Goal: Task Accomplishment & Management: Manage account settings

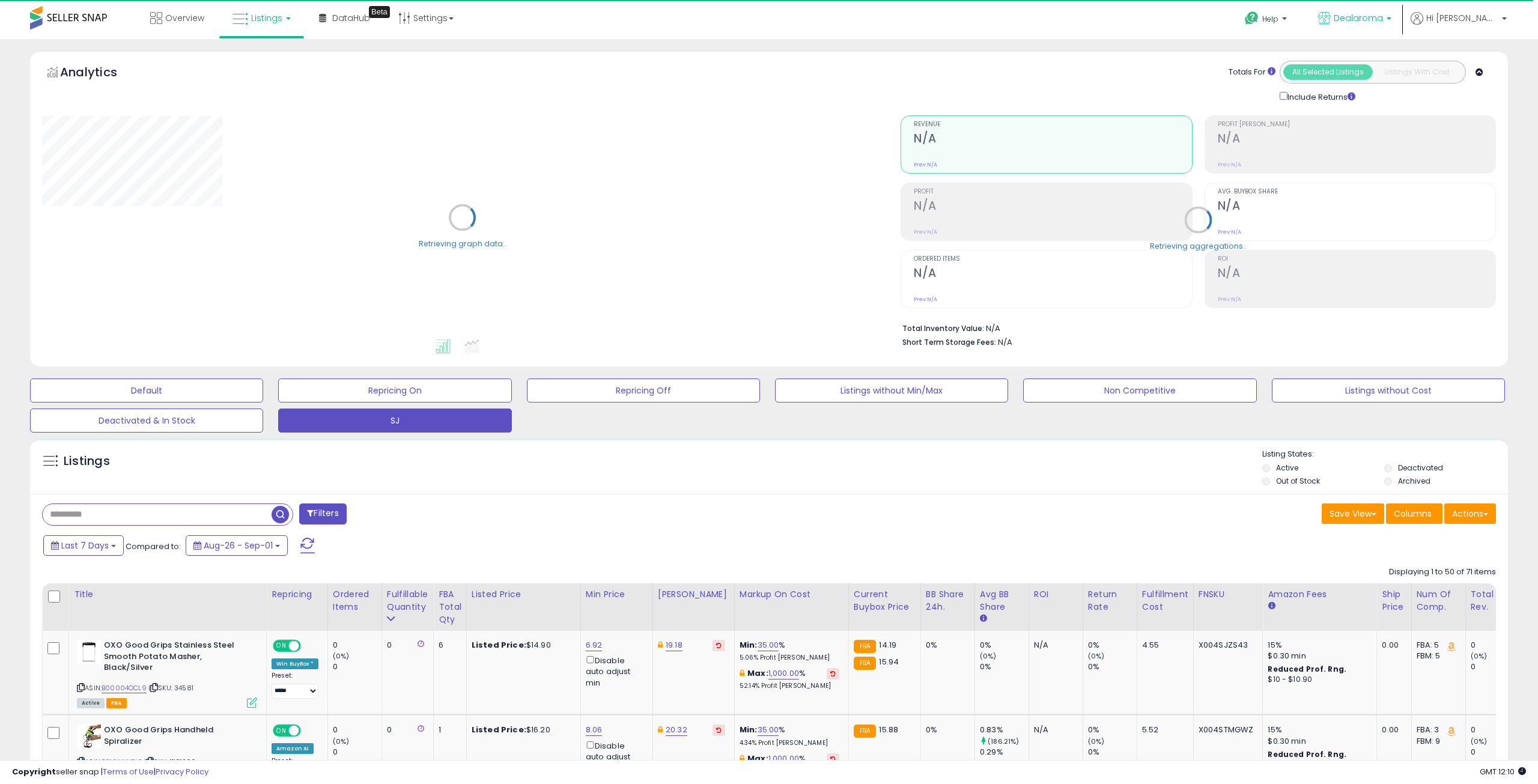
select select "**"
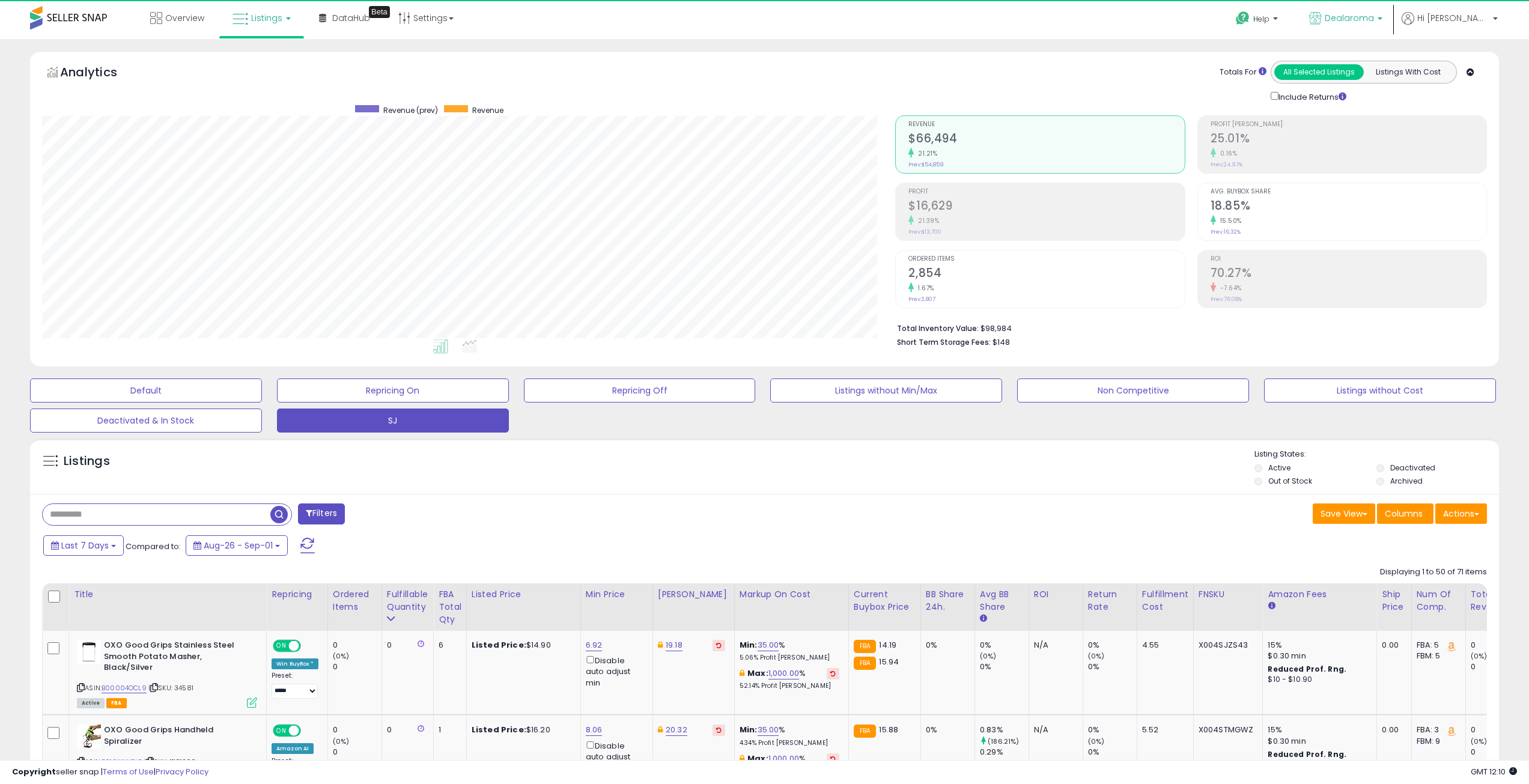
click at [1374, 18] on span "Dealaroma" at bounding box center [1350, 18] width 50 height 12
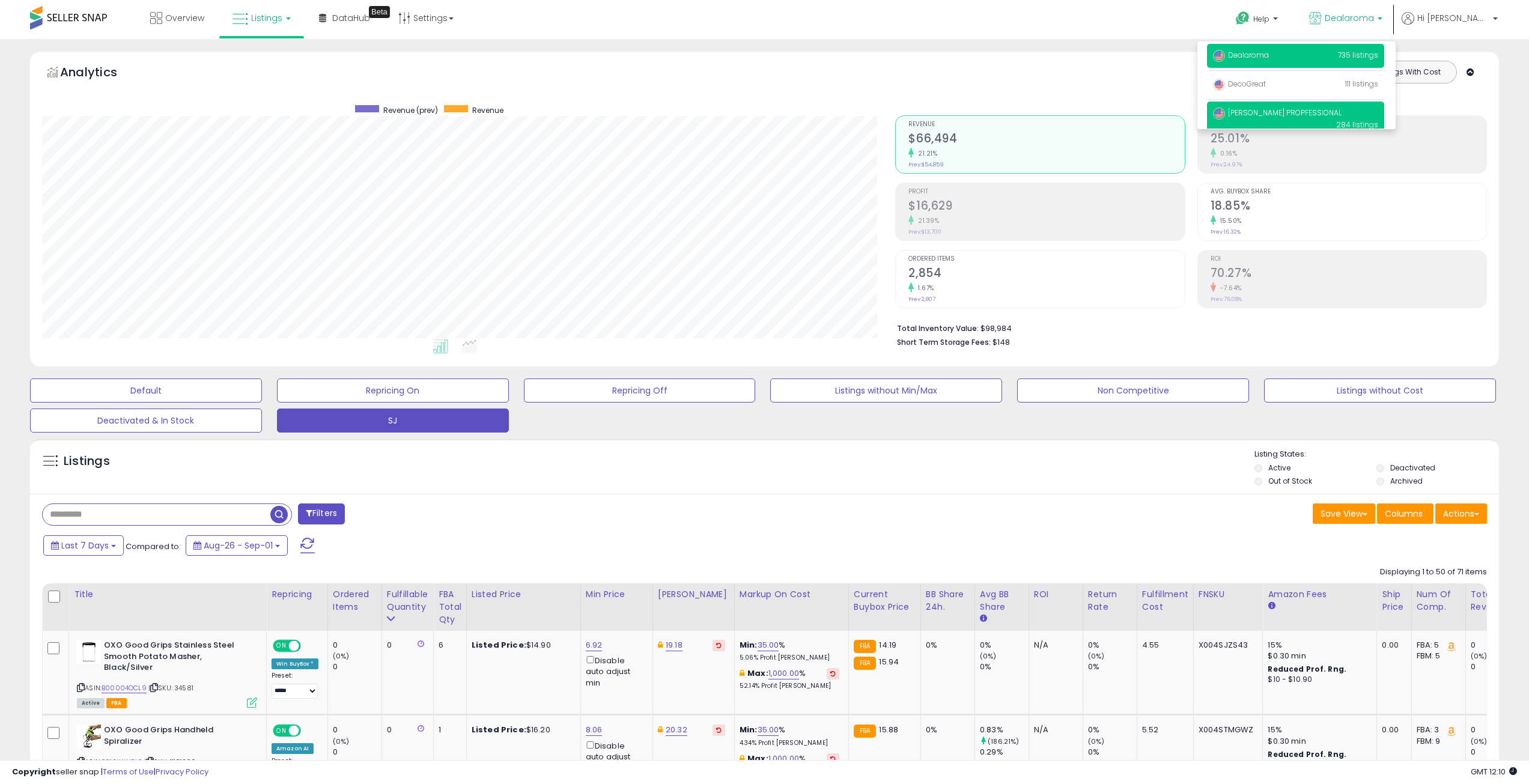
click at [1289, 112] on span "[PERSON_NAME] PROPFESSIONAL" at bounding box center [1277, 113] width 128 height 10
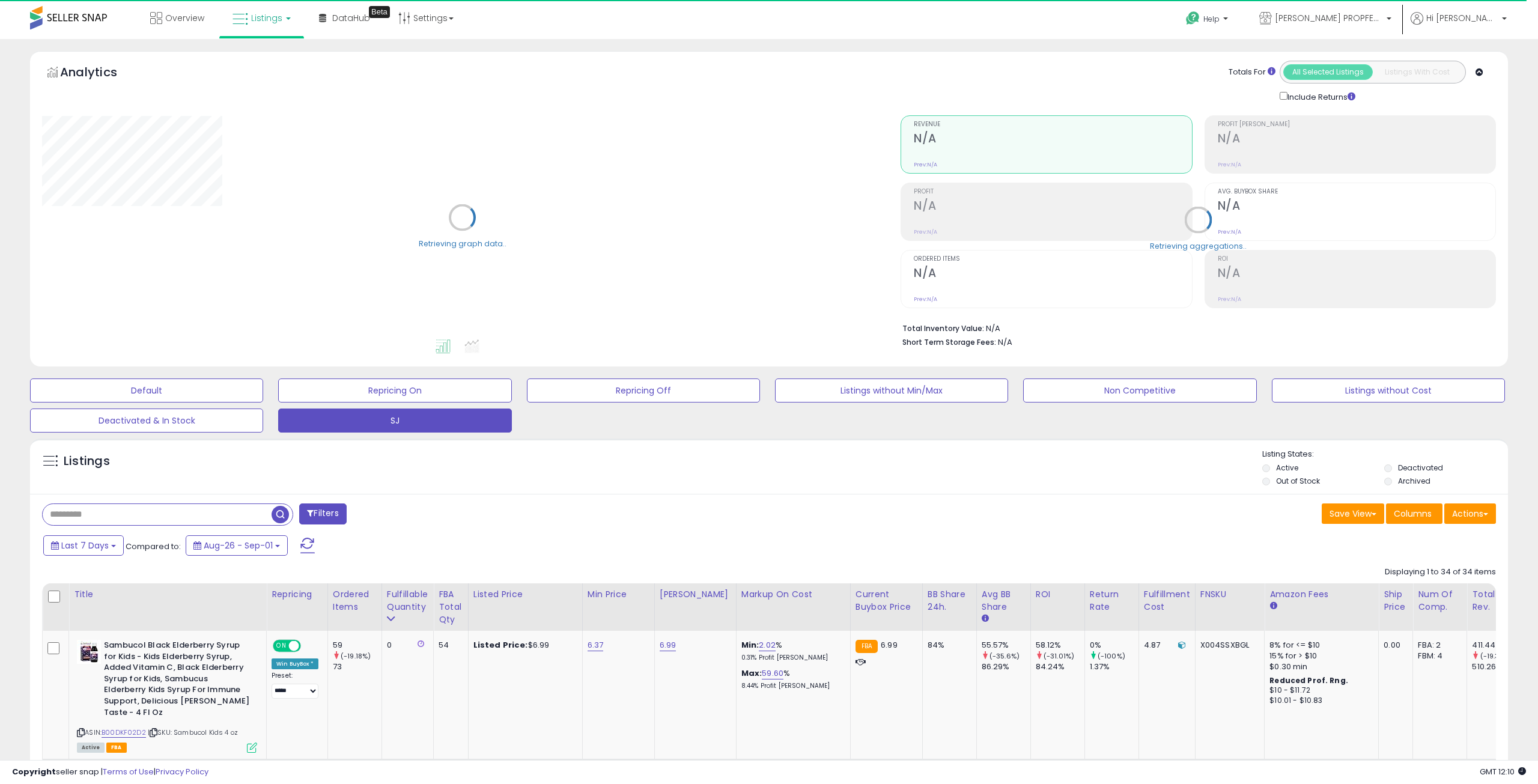
select select "**"
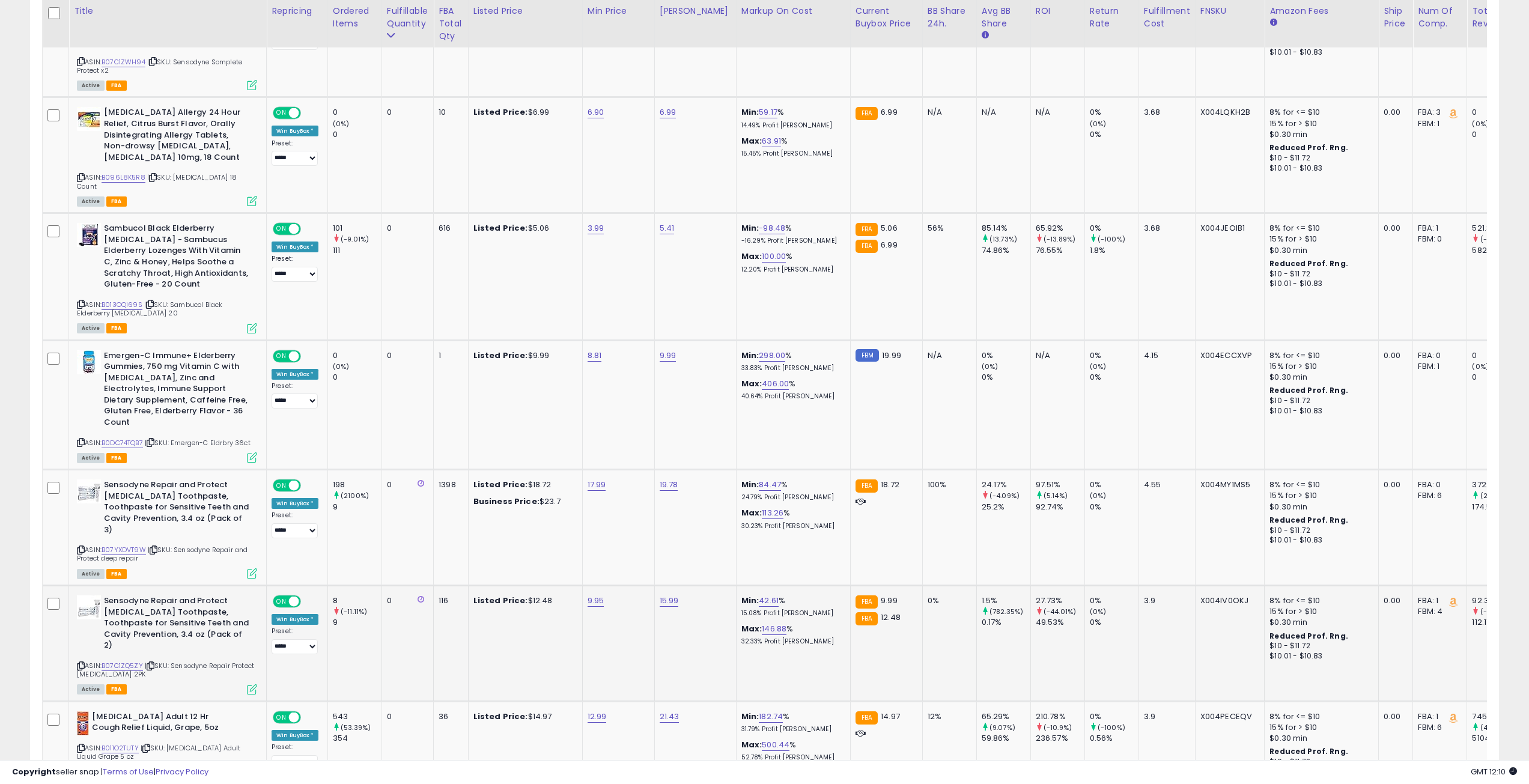
scroll to position [1441, 0]
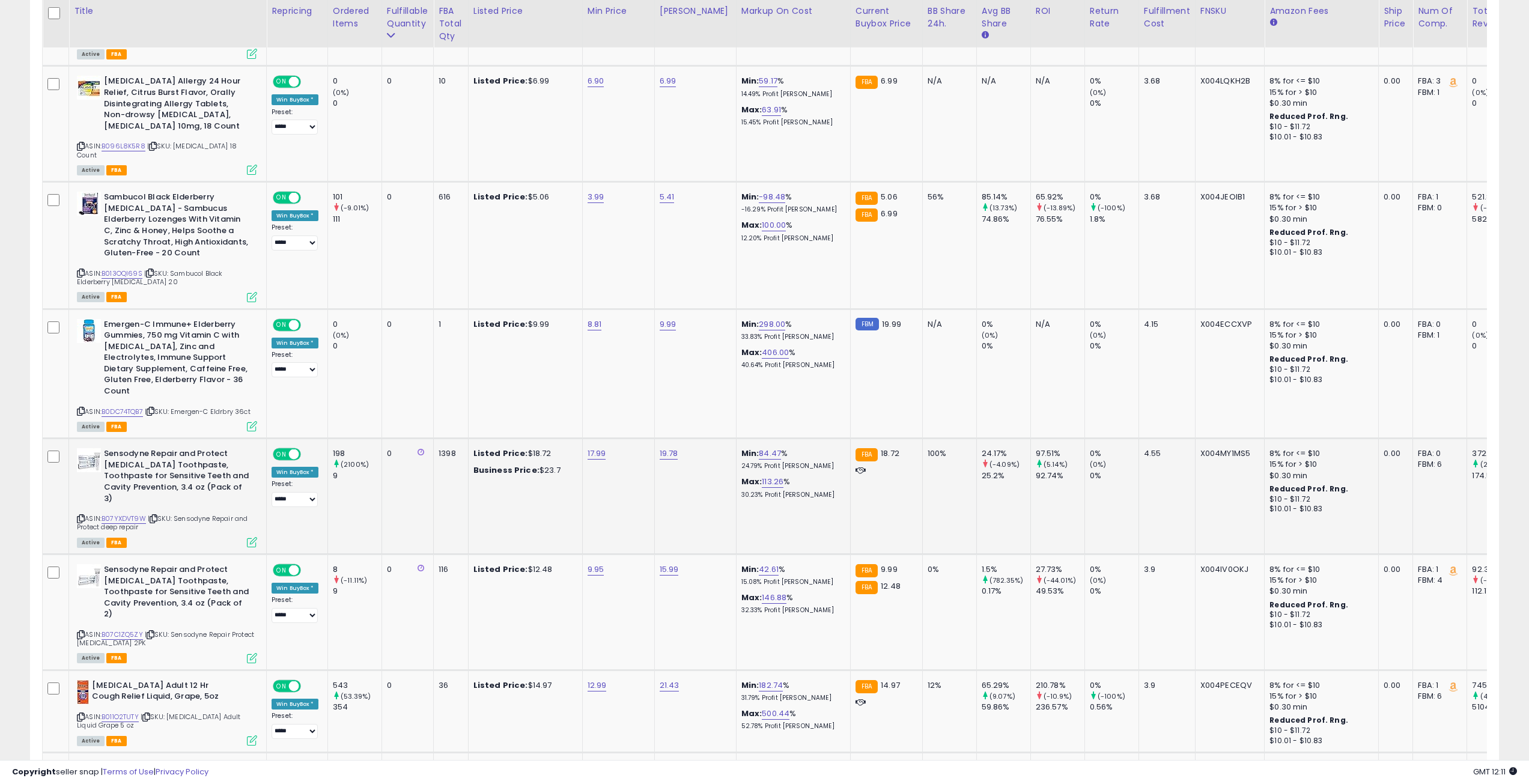
click at [173, 448] on b "Sensodyne Repair and Protect Whitening Toothpaste, Toothpaste for Sensitive Tee…" at bounding box center [177, 477] width 146 height 59
click at [198, 448] on b "Sensodyne Repair and Protect Whitening Toothpaste, Toothpaste for Sensitive Tee…" at bounding box center [177, 477] width 146 height 59
click at [197, 448] on b "Sensodyne Repair and Protect Whitening Toothpaste, Toothpaste for Sensitive Tee…" at bounding box center [177, 477] width 146 height 59
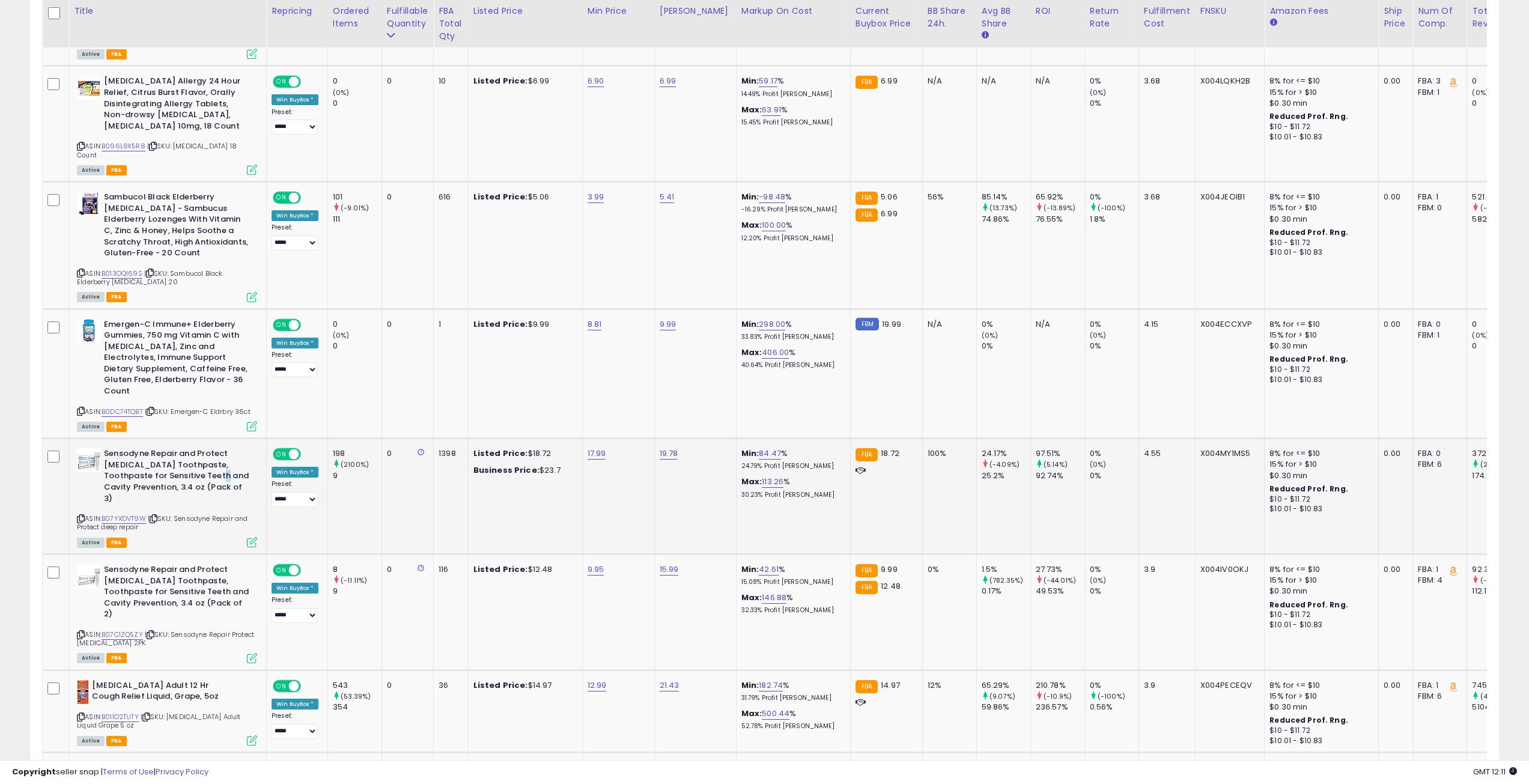
click at [197, 448] on b "Sensodyne Repair and Protect Whitening Toothpaste, Toothpaste for Sensitive Tee…" at bounding box center [177, 477] width 146 height 59
click at [201, 448] on b "Sensodyne Repair and Protect Whitening Toothpaste, Toothpaste for Sensitive Tee…" at bounding box center [177, 477] width 146 height 59
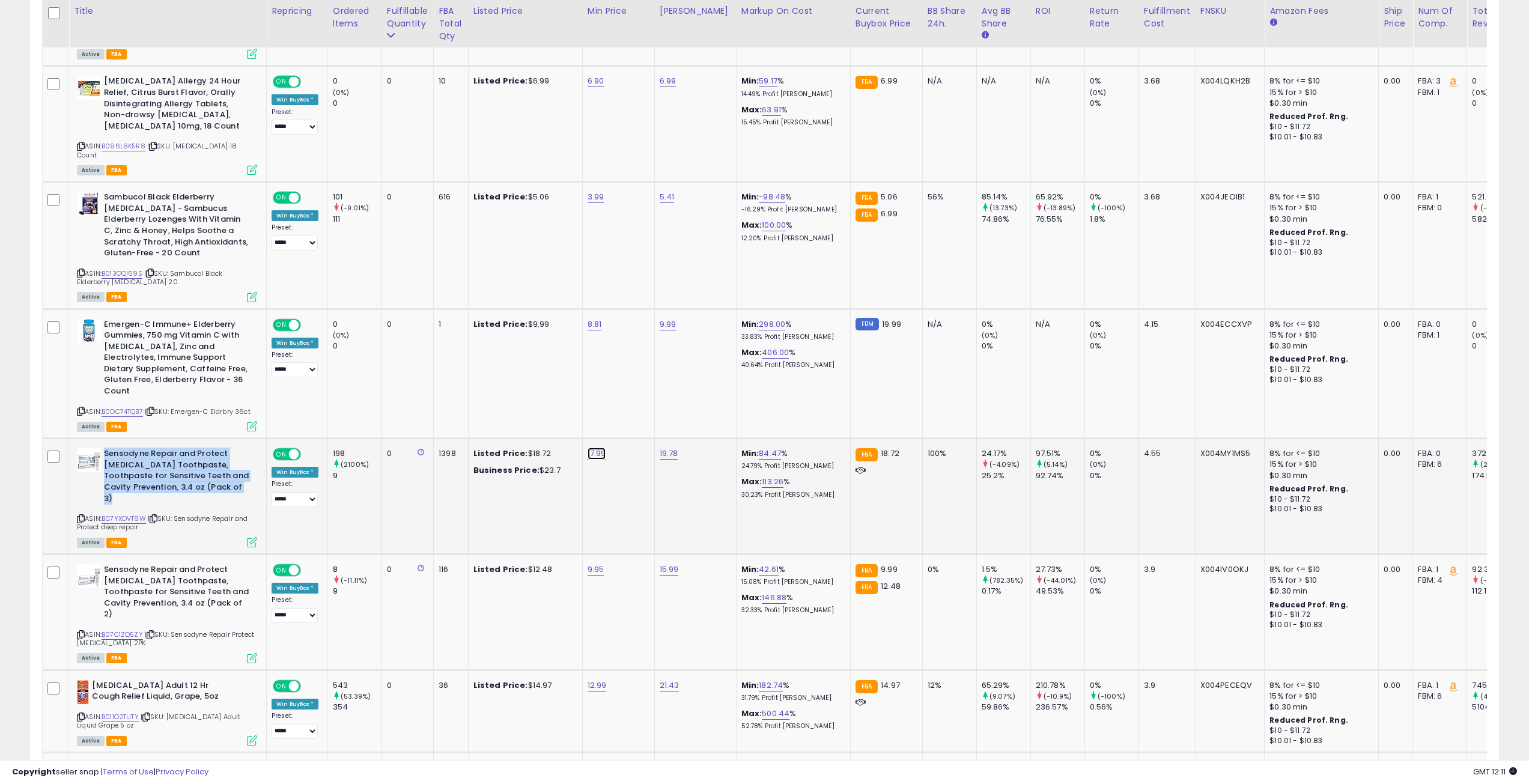
click at [603, 448] on link "17.99" at bounding box center [597, 453] width 18 height 12
drag, startPoint x: 563, startPoint y: 392, endPoint x: 492, endPoint y: 390, distance: 71.0
type input "*****"
click button "submit" at bounding box center [630, 392] width 21 height 18
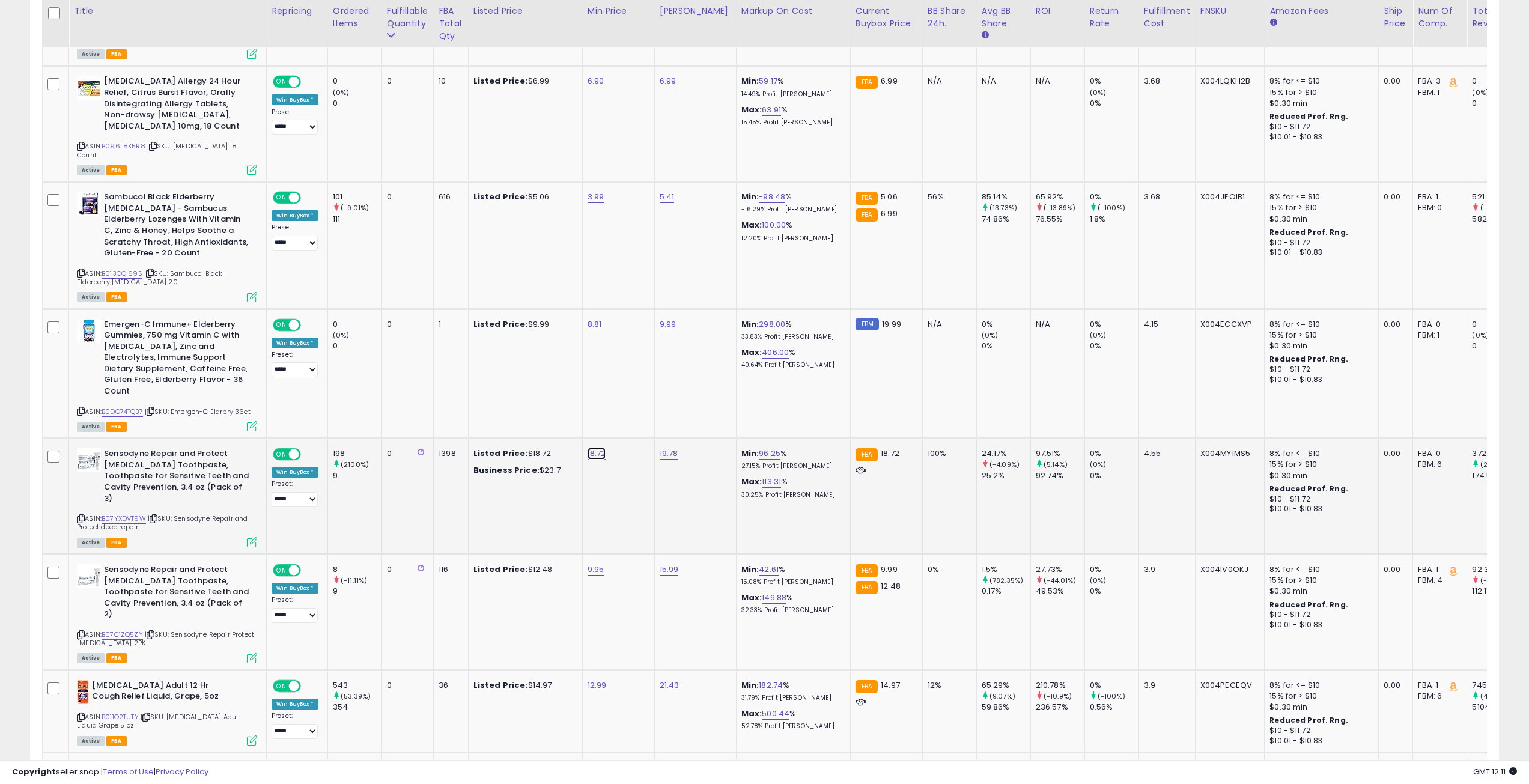
click at [598, 448] on link "18.72" at bounding box center [597, 453] width 18 height 12
drag, startPoint x: 589, startPoint y: 396, endPoint x: 496, endPoint y: 393, distance: 93.0
type input "*****"
click at [620, 383] on button "submit" at bounding box center [630, 392] width 21 height 18
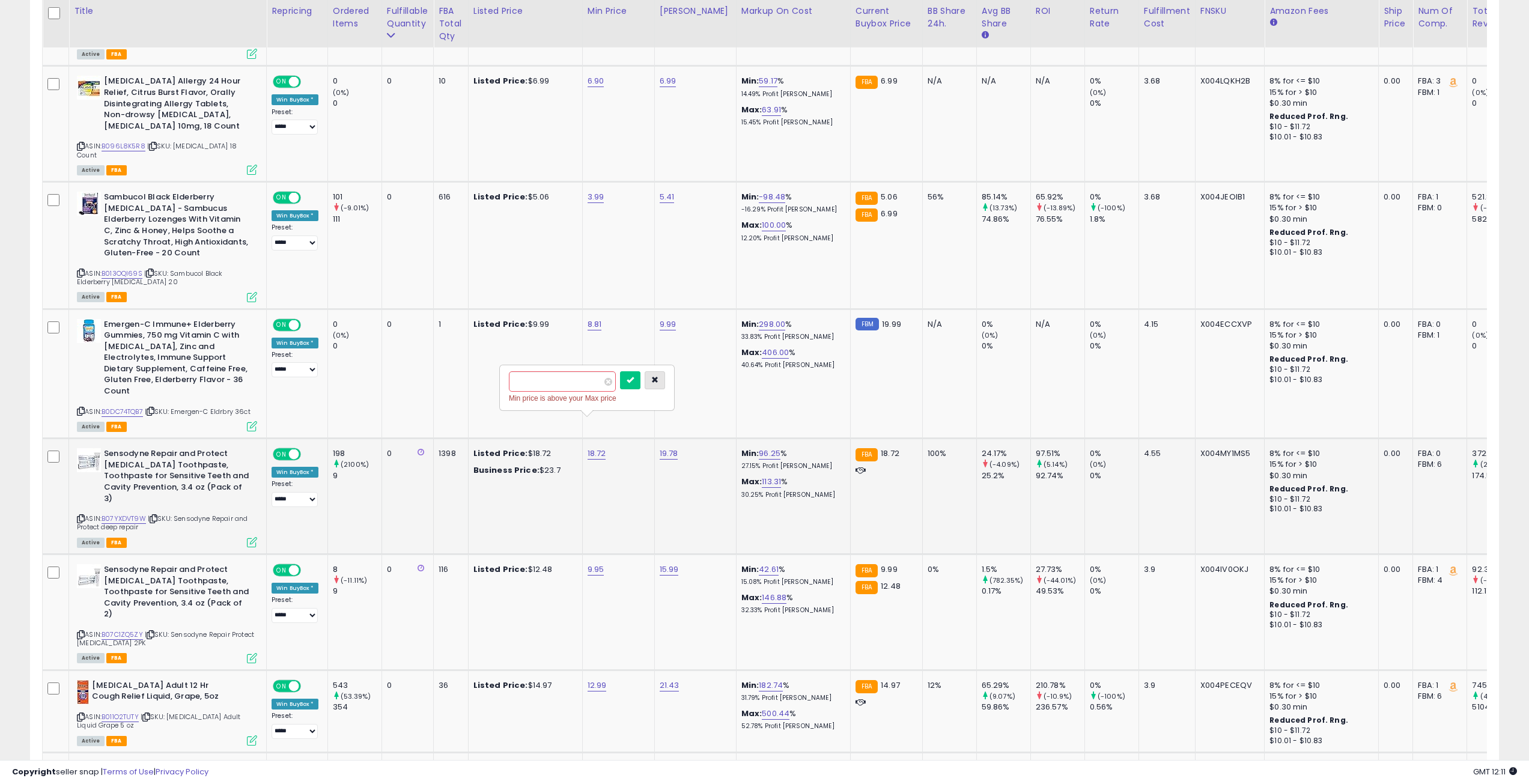
click at [665, 380] on button "button" at bounding box center [655, 380] width 21 height 18
click at [686, 369] on td "9.99" at bounding box center [694, 373] width 81 height 130
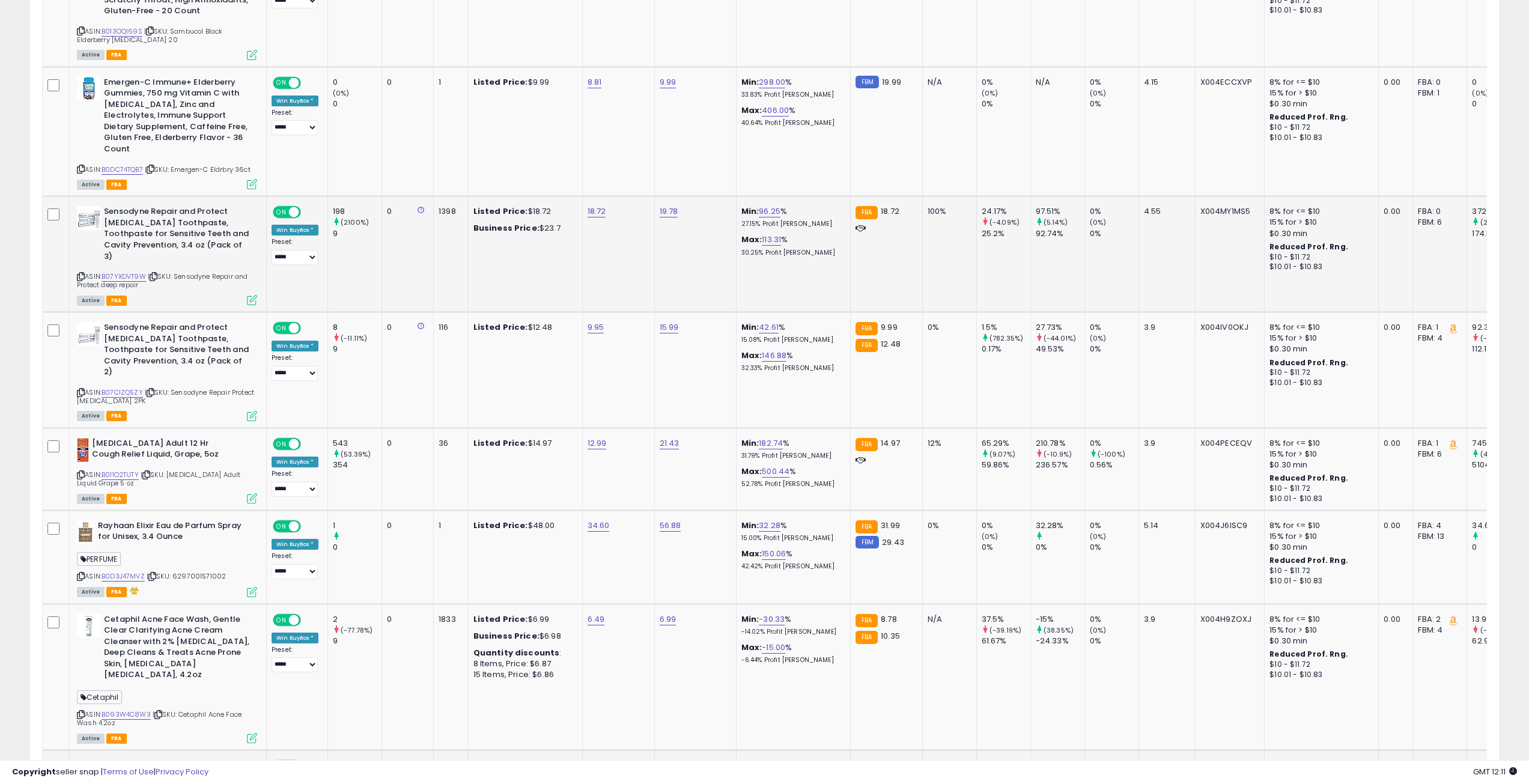
scroll to position [1622, 0]
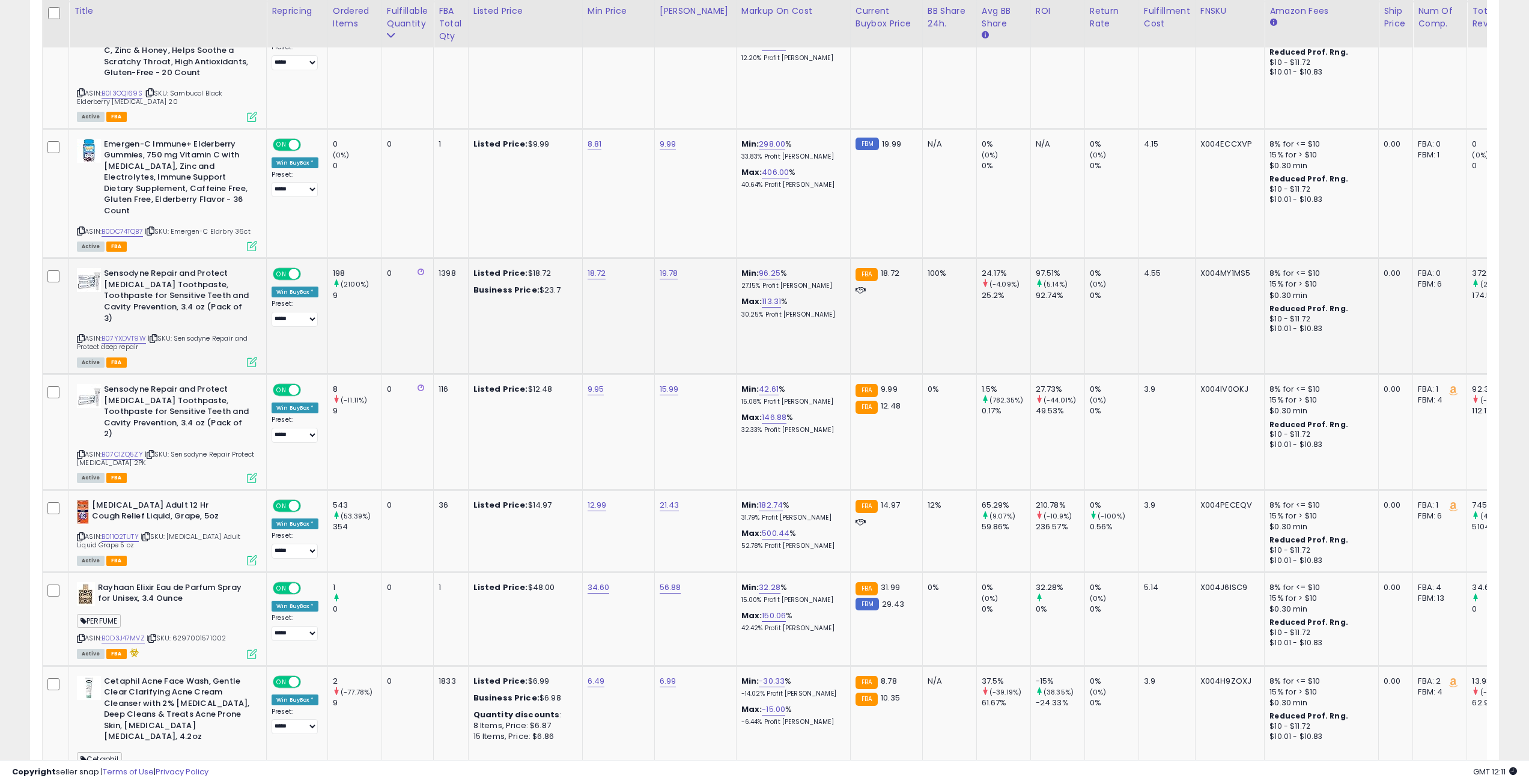
click at [79, 335] on icon at bounding box center [81, 338] width 8 height 6
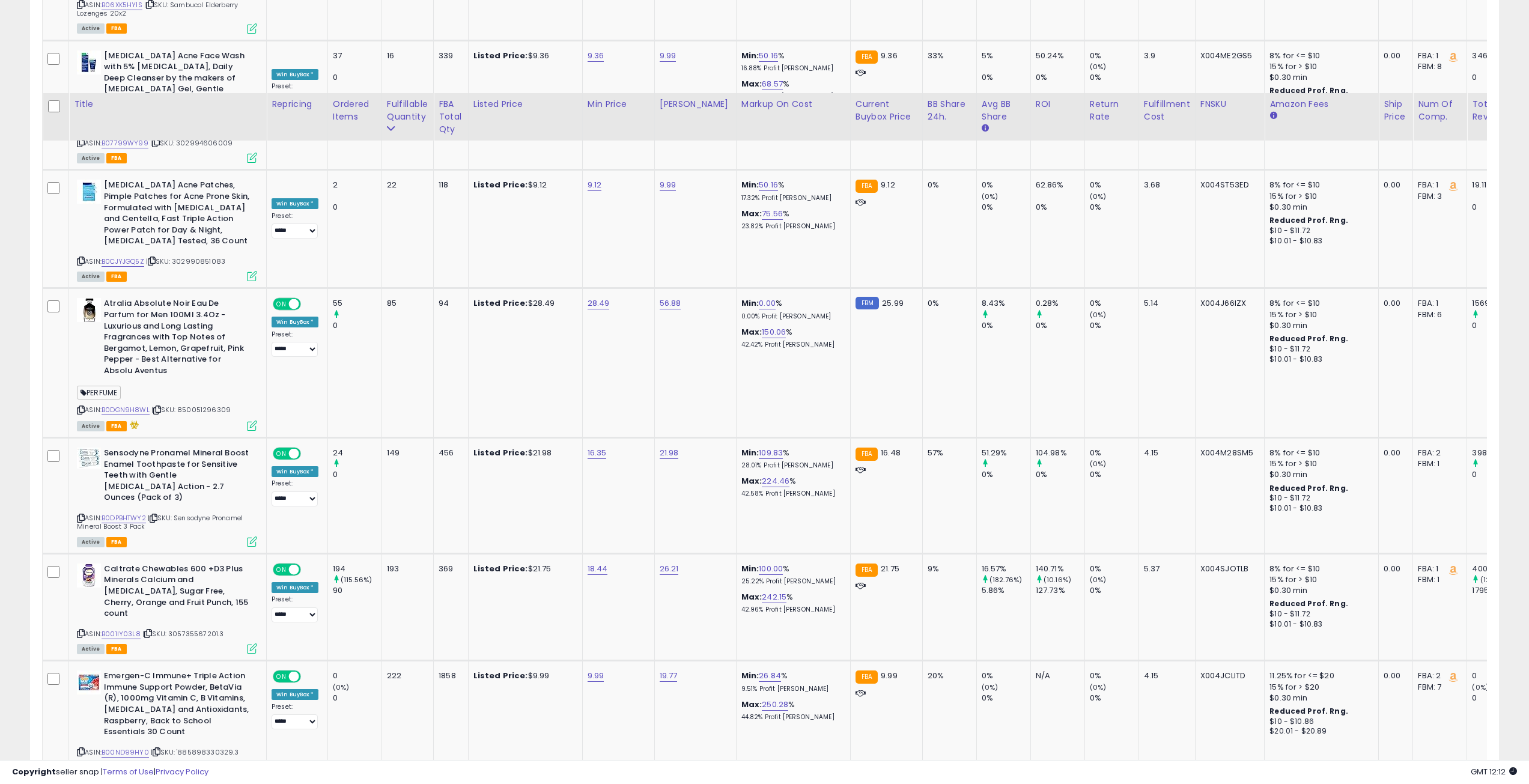
scroll to position [3064, 0]
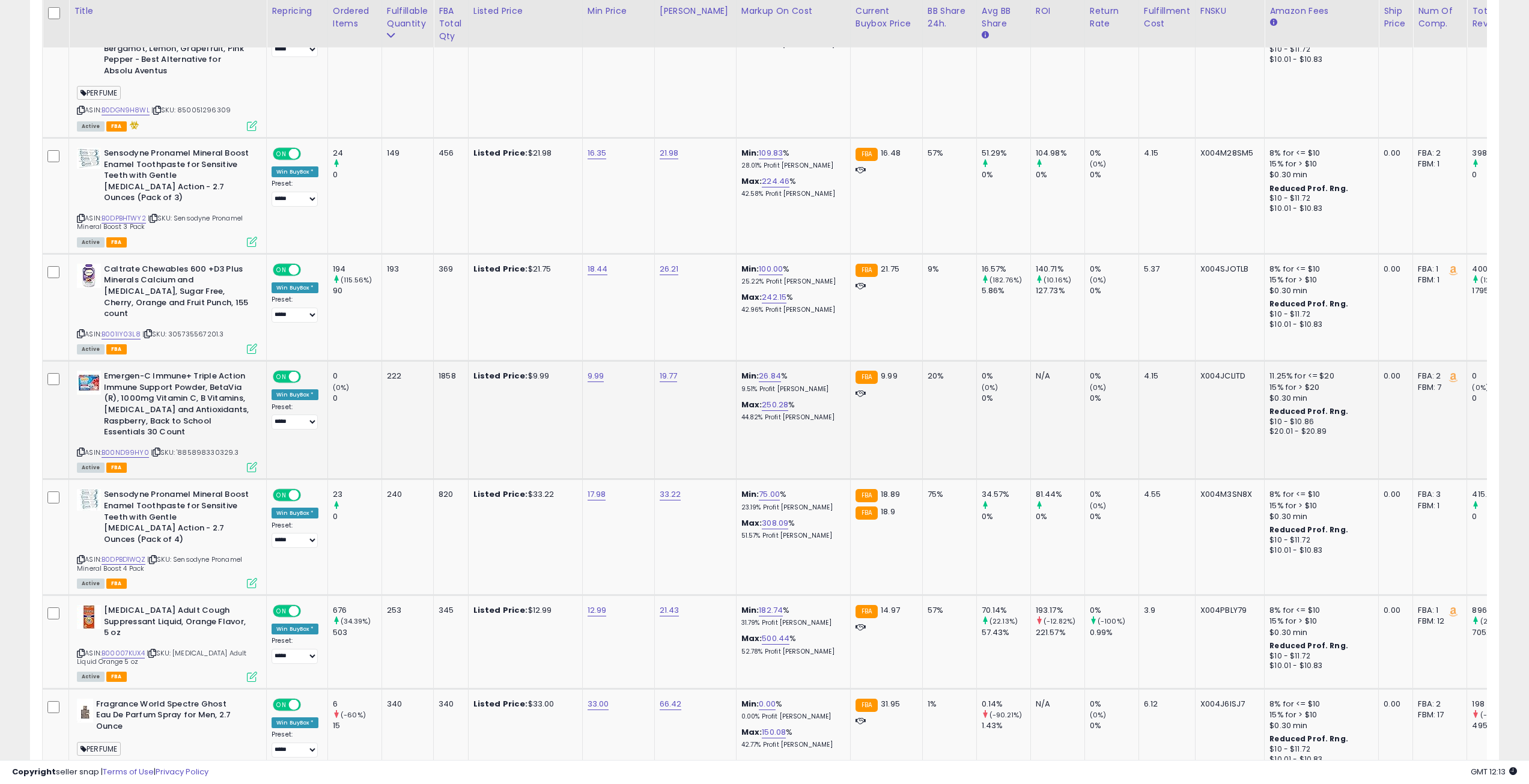
click at [77, 370] on div "Emergen-C Immune+ Triple Action Immune Support Powder, BetaVia (R), 1000mg Vita…" at bounding box center [165, 421] width 184 height 101
click at [79, 448] on icon at bounding box center [81, 451] width 8 height 6
click at [597, 370] on link "9.99" at bounding box center [596, 375] width 17 height 12
type input "*****"
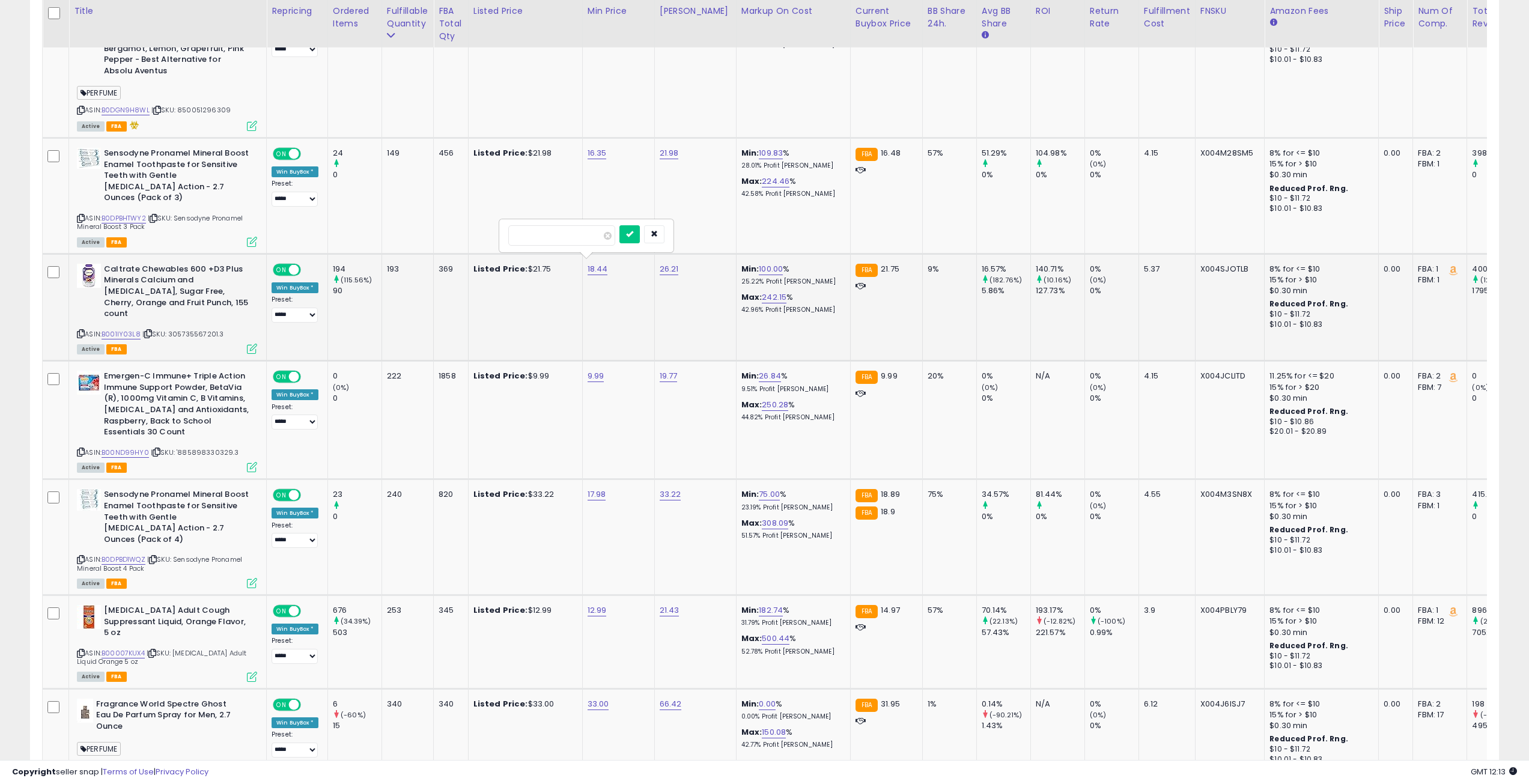
click button "submit" at bounding box center [629, 234] width 21 height 18
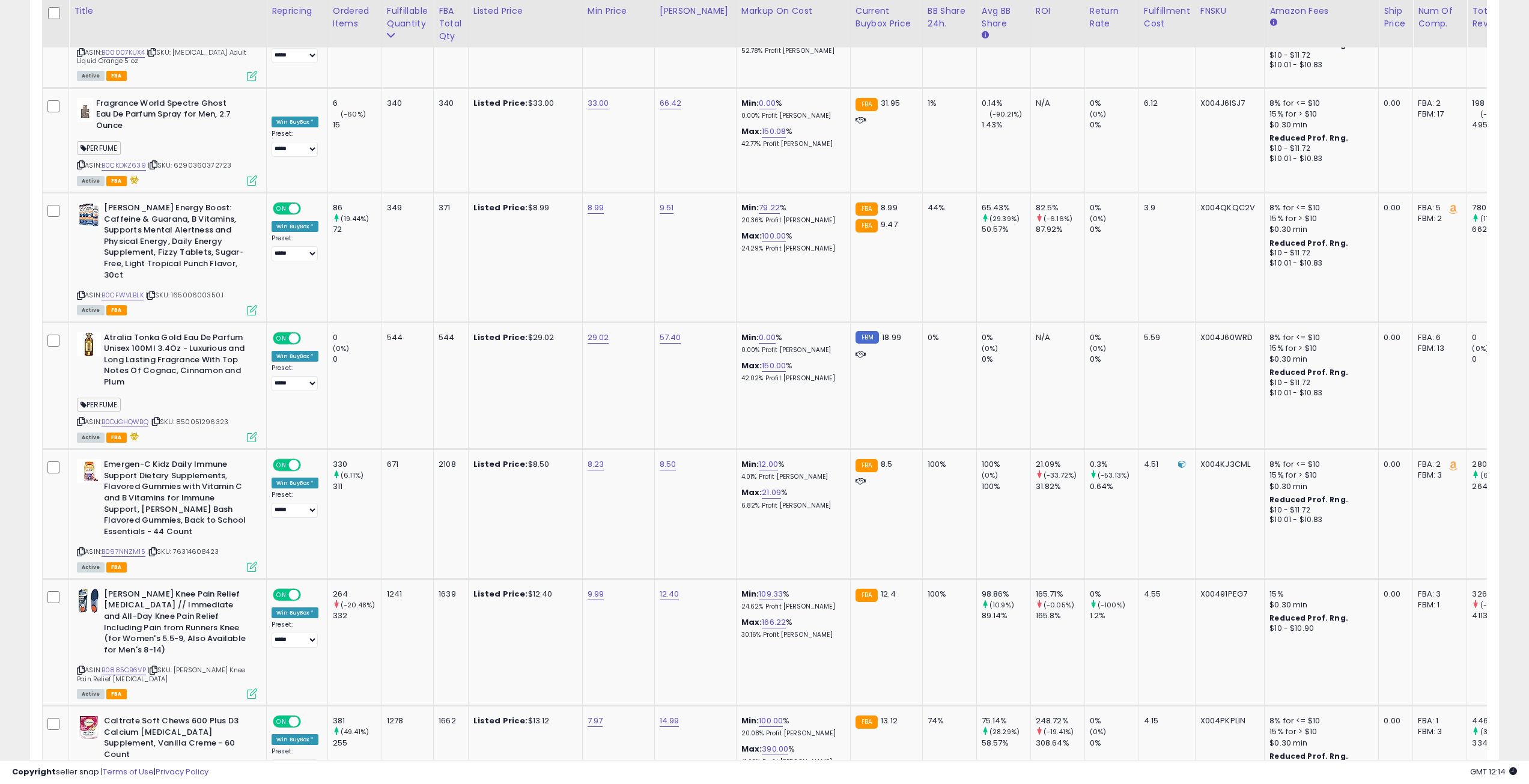
scroll to position [3725, 0]
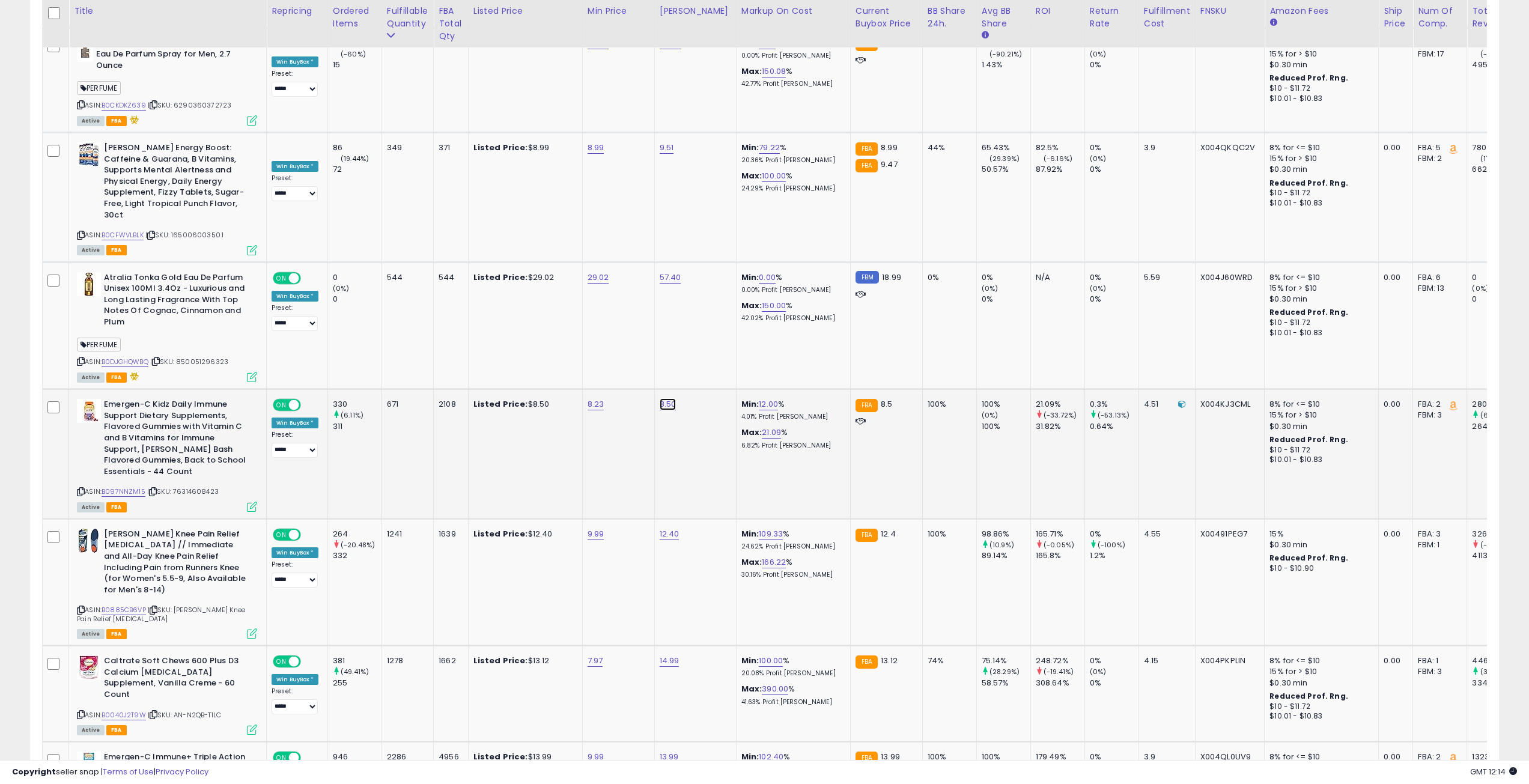
click at [667, 398] on link "8.50" at bounding box center [668, 404] width 17 height 12
drag, startPoint x: 619, startPoint y: 222, endPoint x: 596, endPoint y: 220, distance: 23.1
click at [596, 220] on input "****" at bounding box center [633, 218] width 107 height 21
type input "****"
click button "submit" at bounding box center [701, 217] width 21 height 18
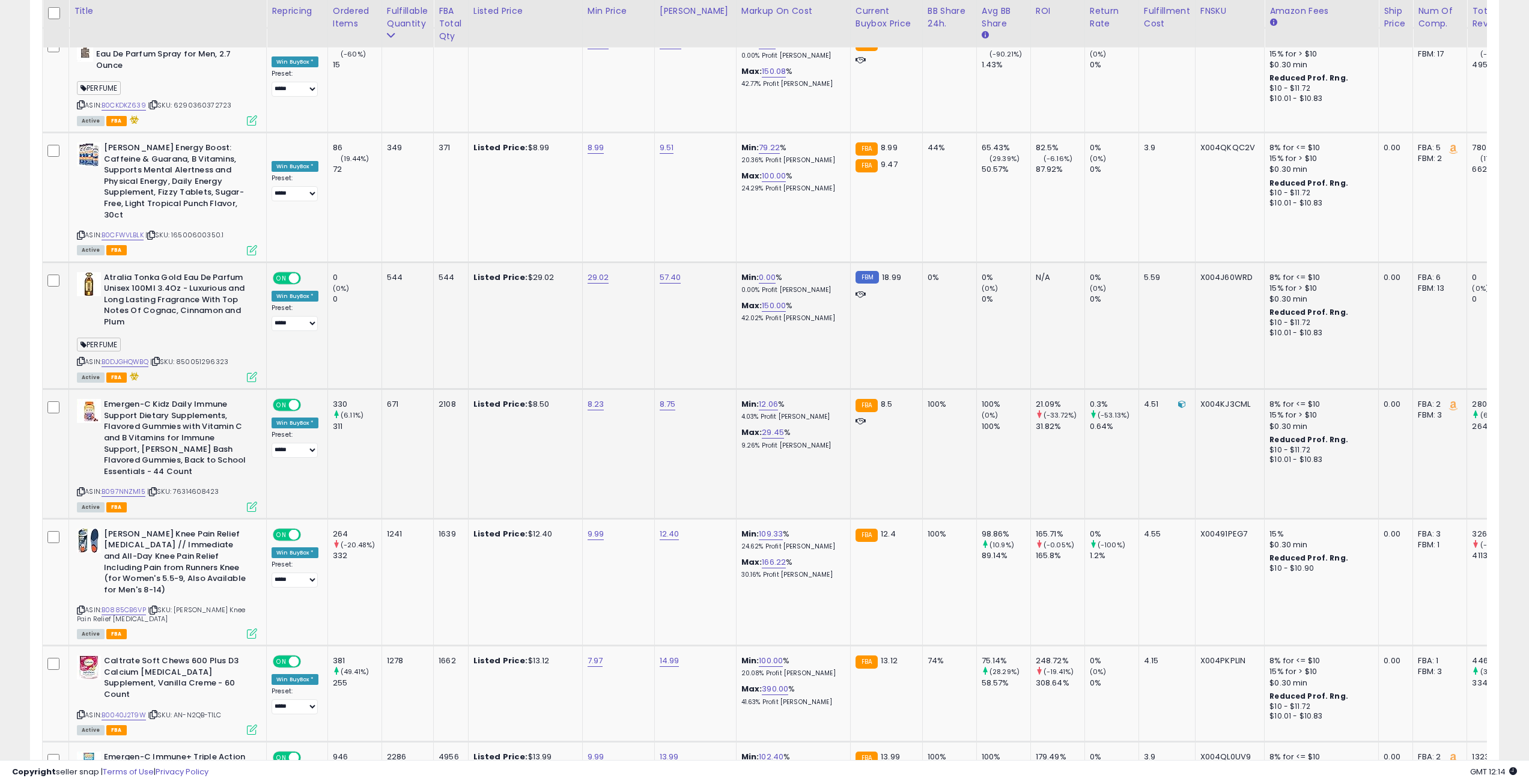
click at [614, 262] on td "29.02" at bounding box center [619, 325] width 72 height 127
click at [480, 518] on td "Listed Price: $12.40" at bounding box center [525, 581] width 114 height 127
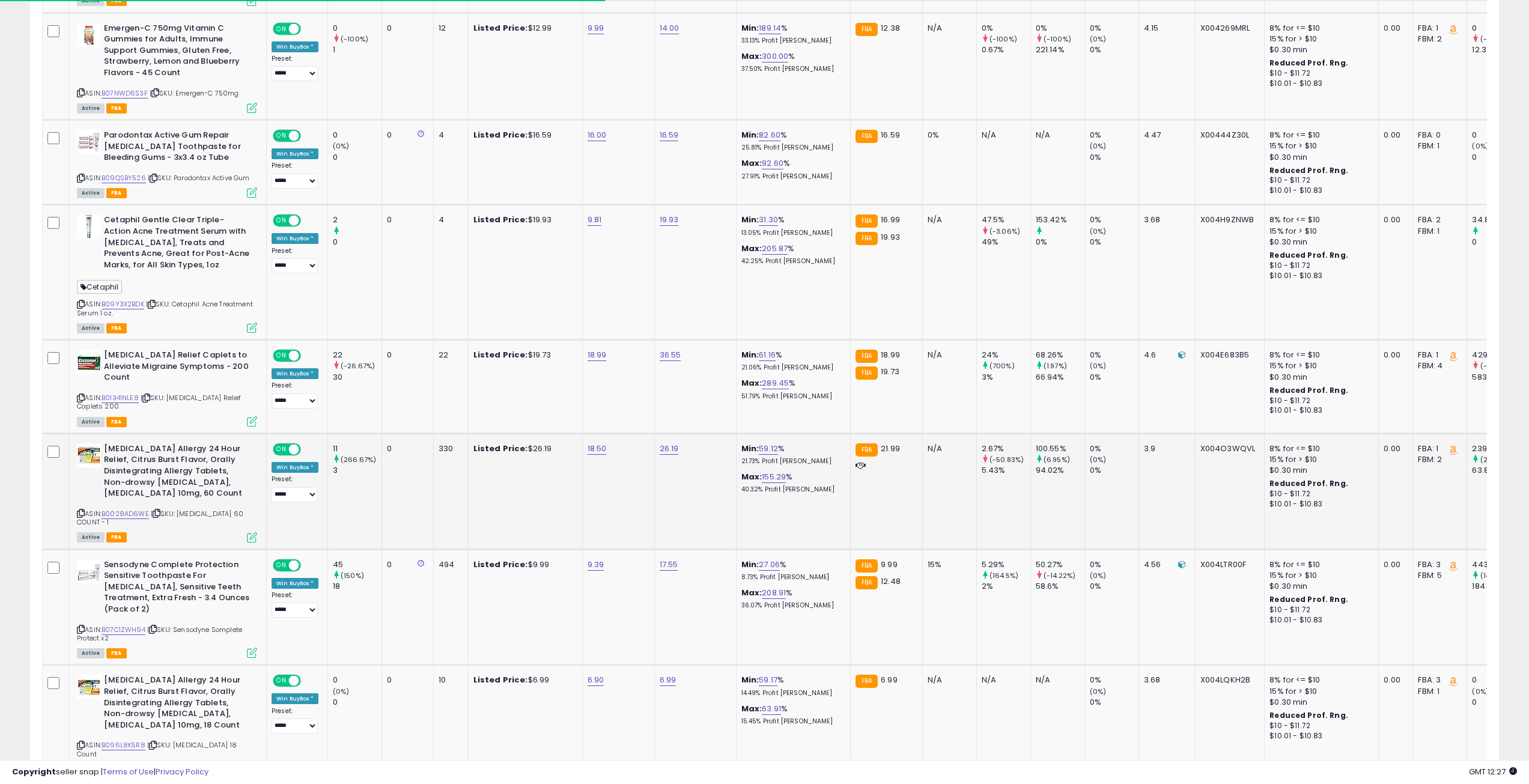
scroll to position [0, 0]
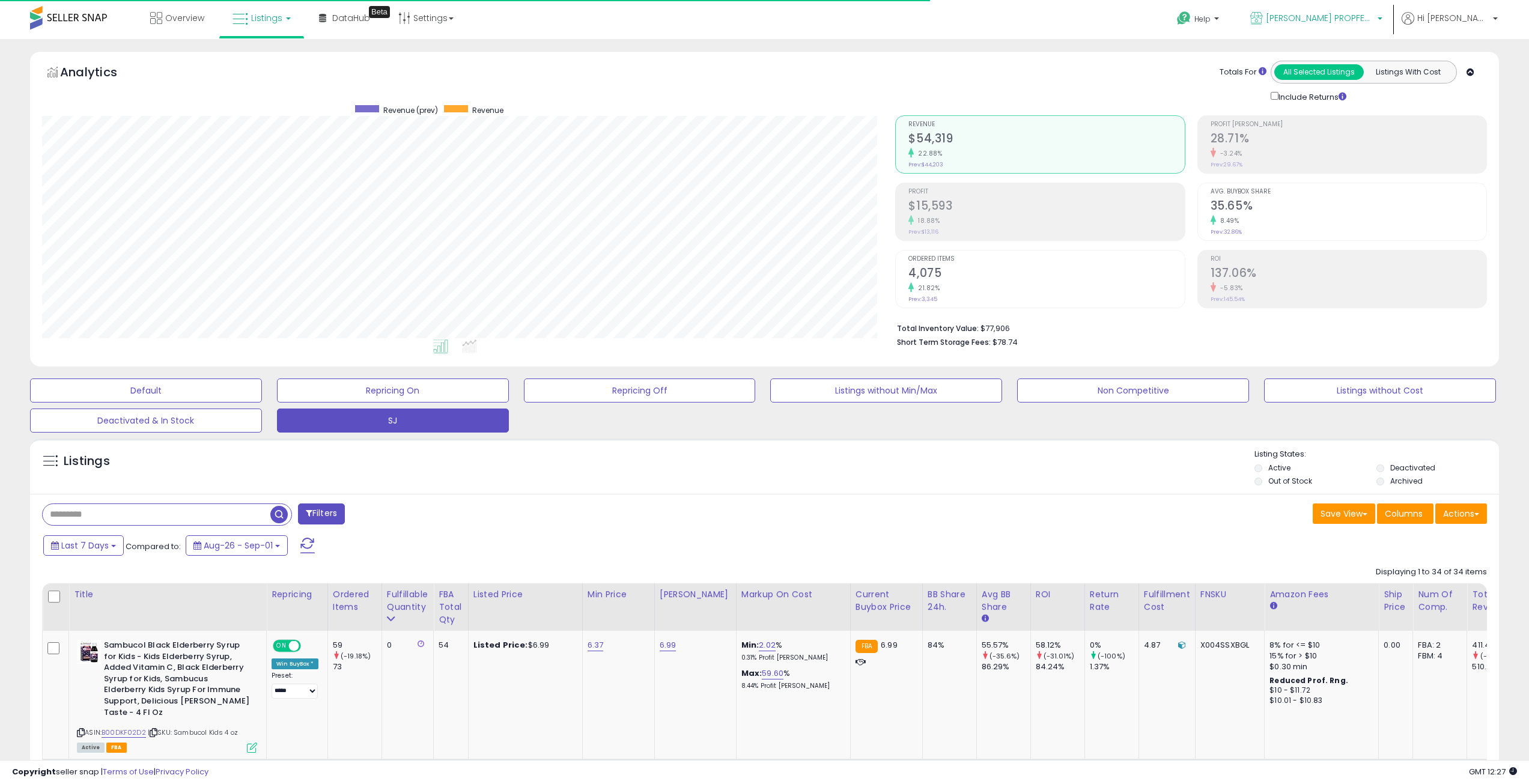
click at [1374, 18] on span "[PERSON_NAME] PROPFESSIONAL" at bounding box center [1320, 18] width 108 height 12
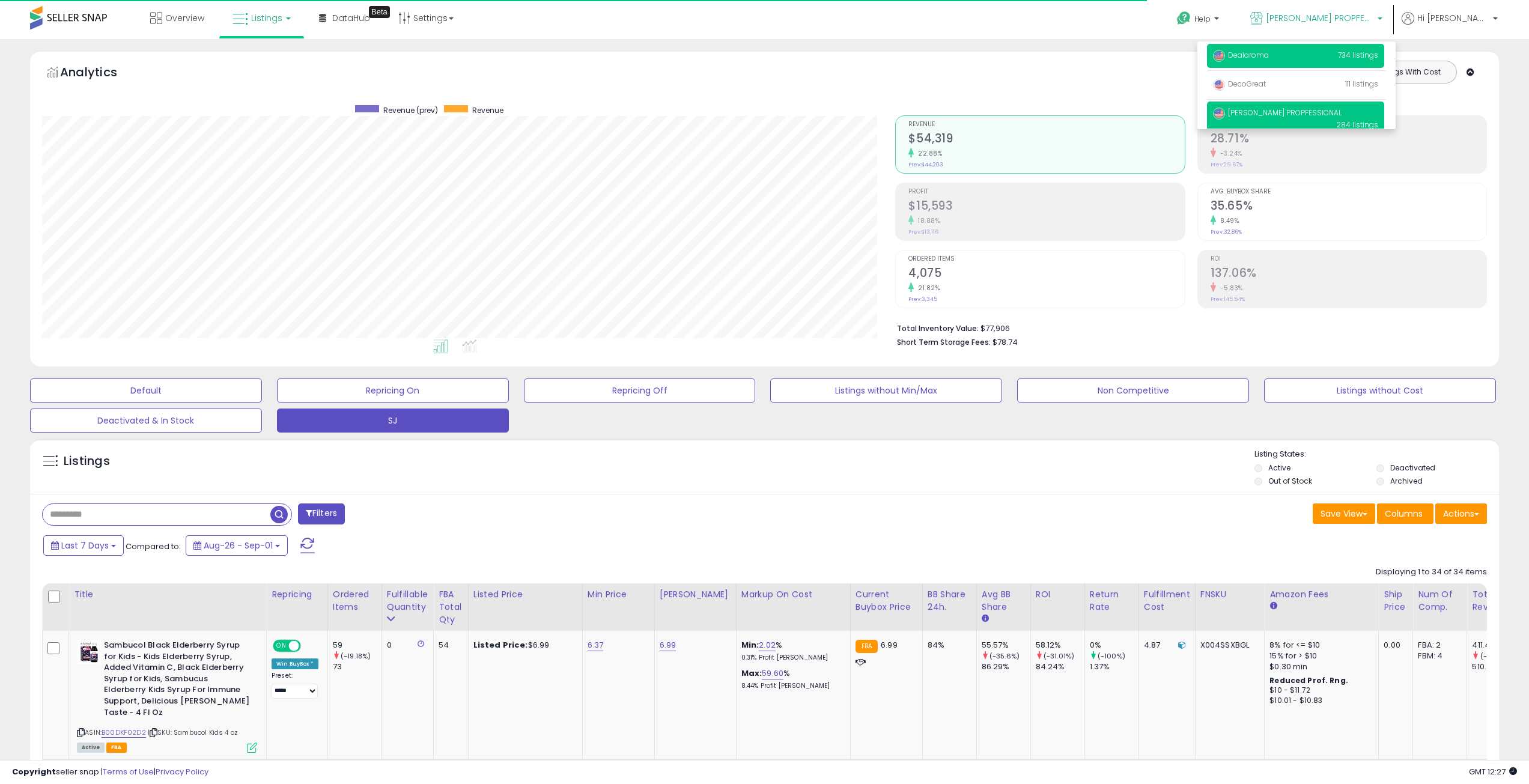
click at [1269, 55] on span "Dealaroma" at bounding box center [1241, 55] width 56 height 10
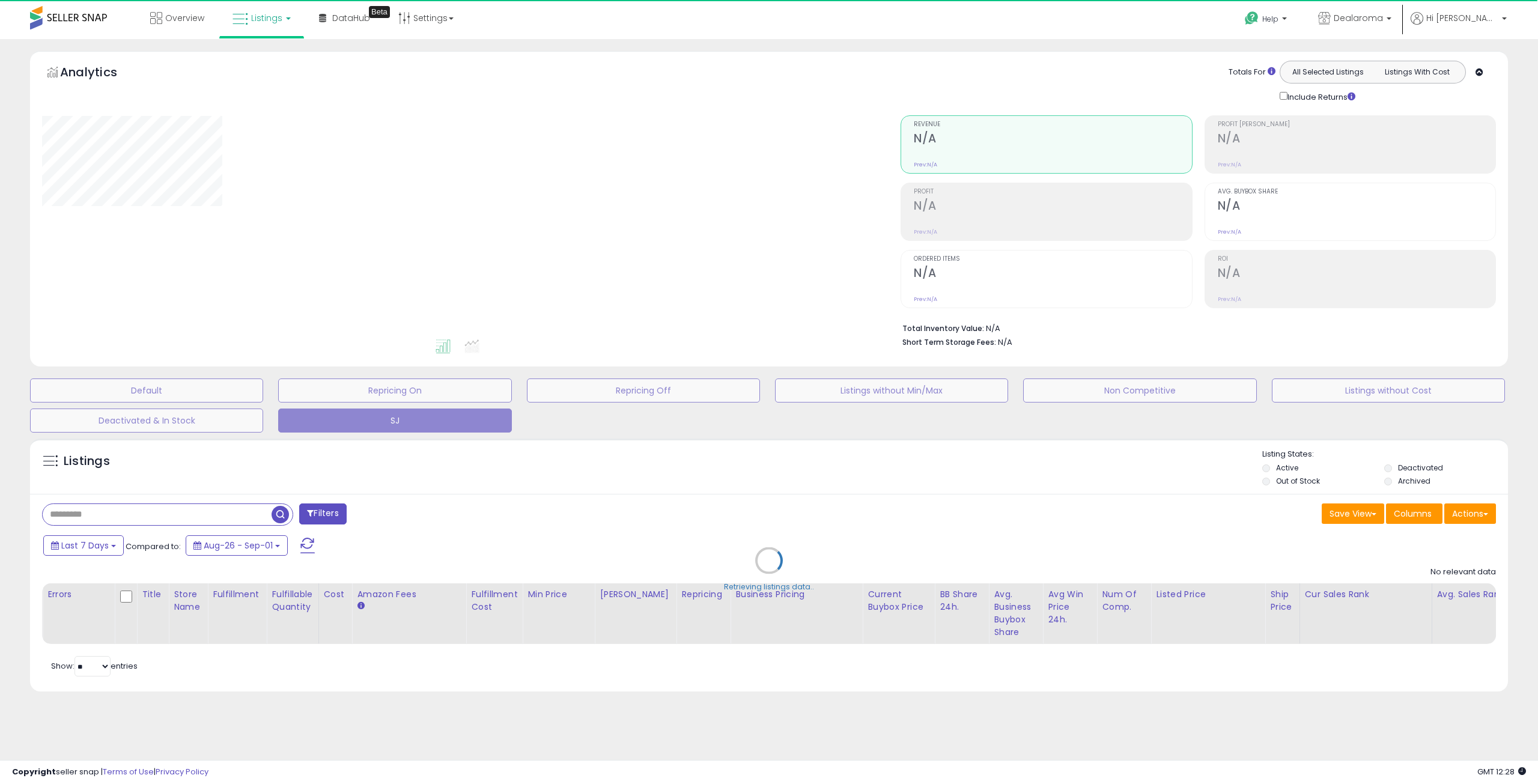
select select "**"
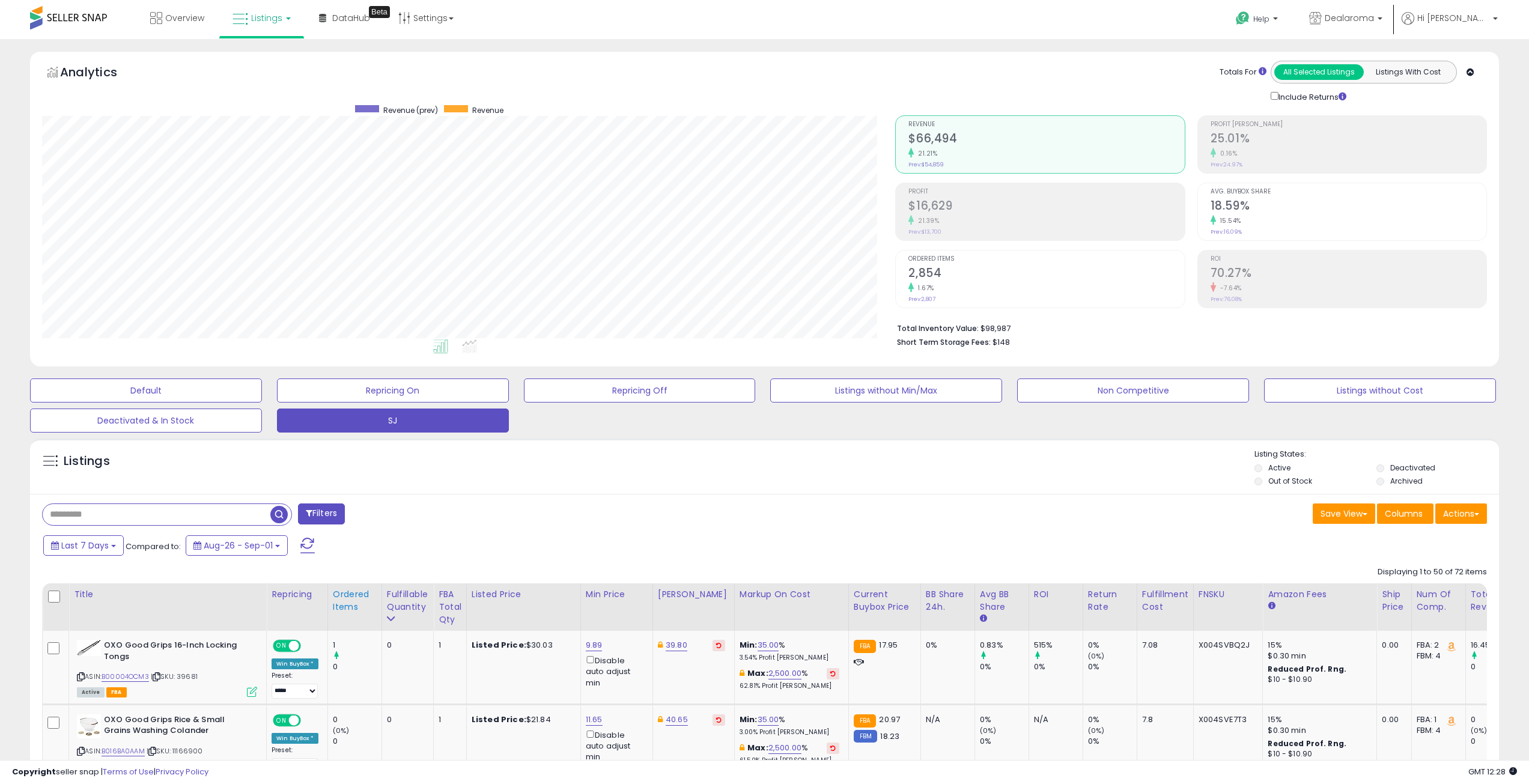
click at [361, 592] on div "Ordered Items" at bounding box center [355, 601] width 44 height 25
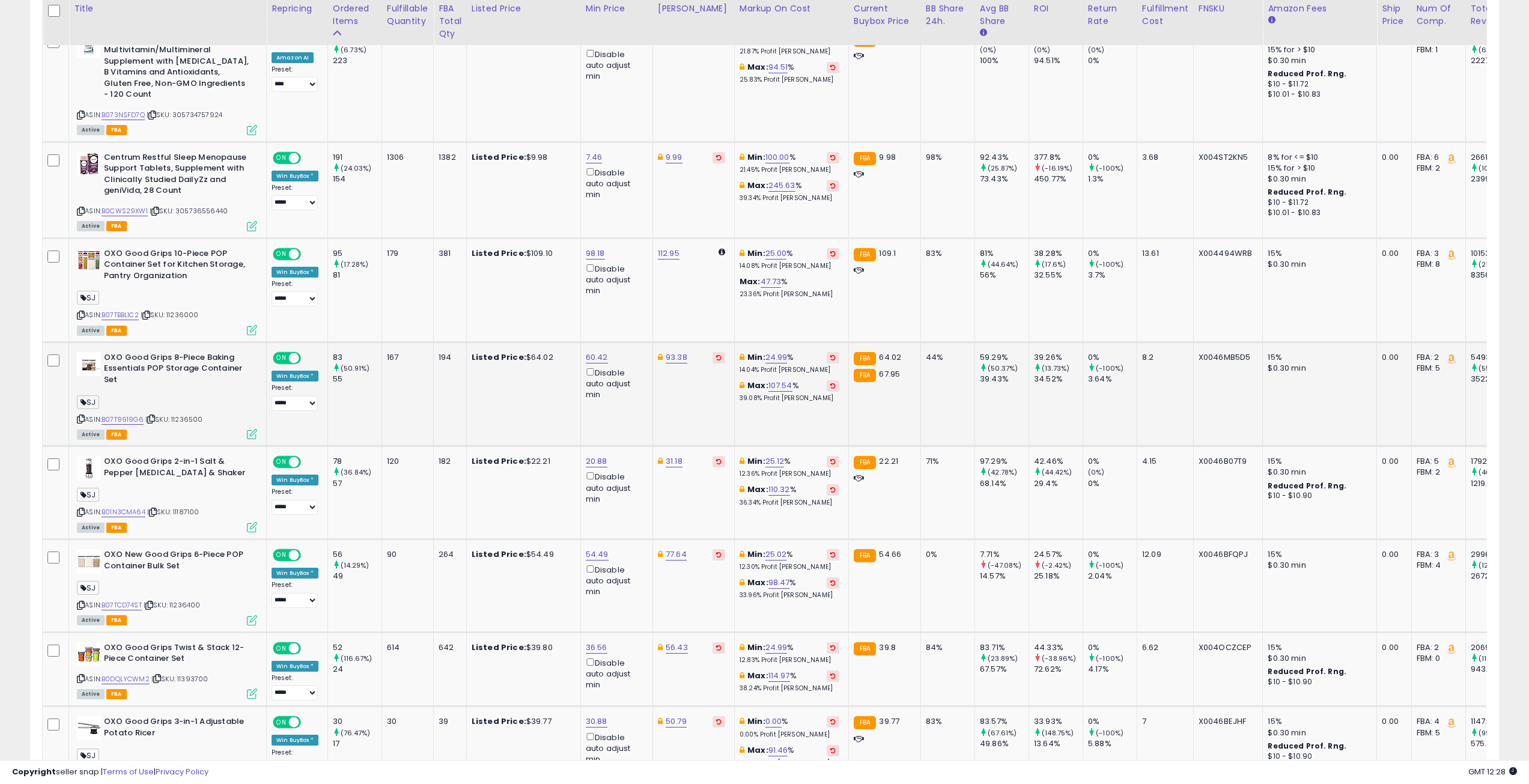
scroll to position [1081, 0]
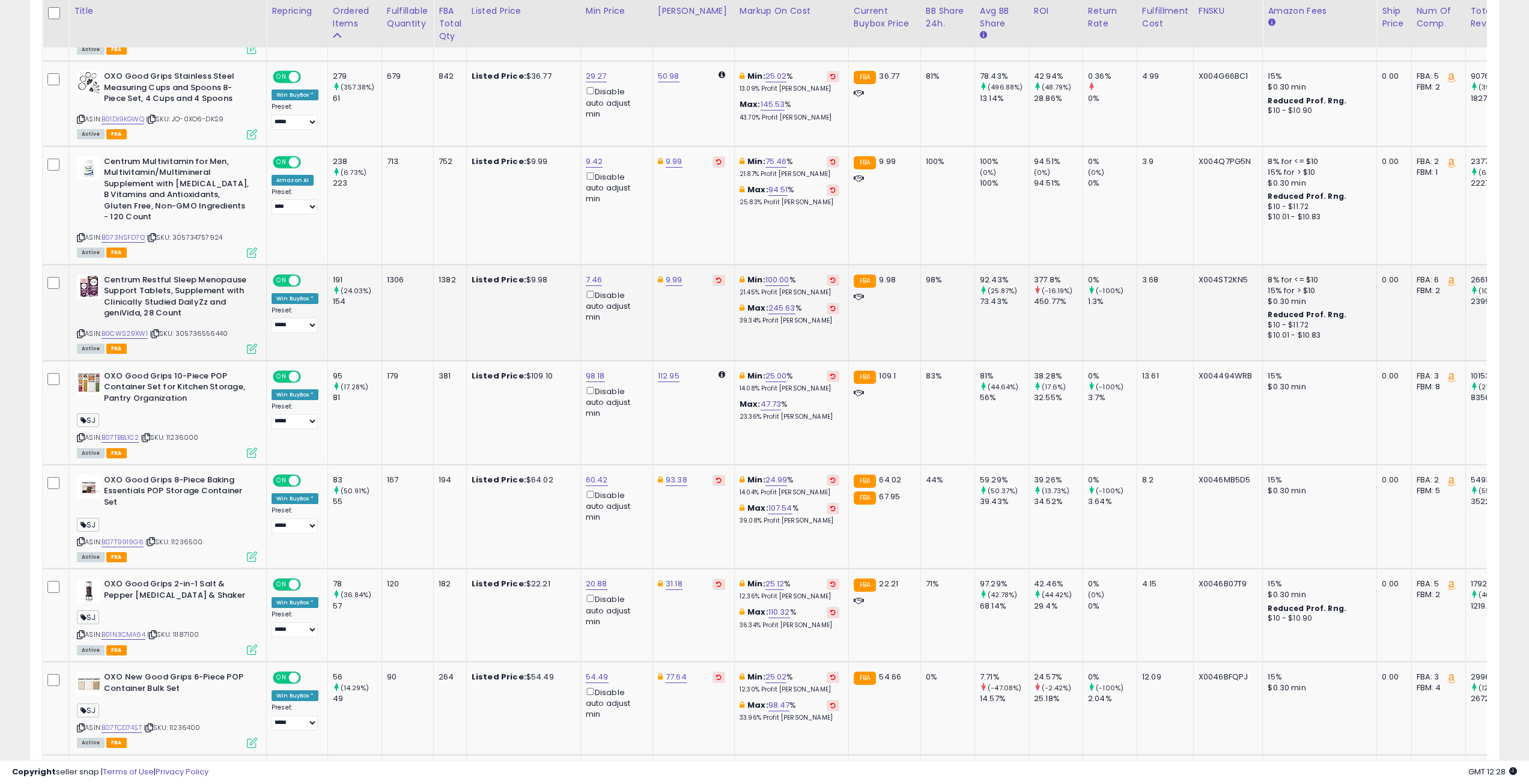
click at [81, 331] on icon at bounding box center [81, 333] width 8 height 6
